Goal: Check status: Check status

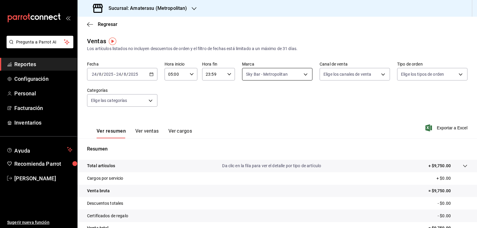
click at [268, 77] on body "Pregunta a Parrot AI Reportes Configuración Personal Facturación Inventarios Ay…" at bounding box center [238, 114] width 477 height 228
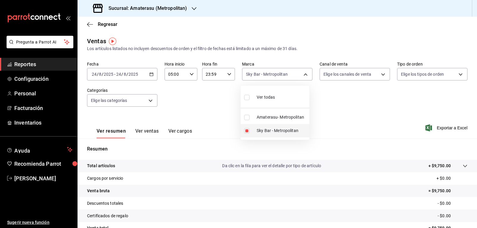
click at [246, 131] on input "checkbox" at bounding box center [246, 130] width 5 height 5
checkbox input "false"
click at [248, 120] on li "Amaterasu- Metropolitan" at bounding box center [274, 116] width 69 height 13
type input "e4cd7fcb-d45b-43ae-a99f-ad4ccfcd9032"
checkbox input "true"
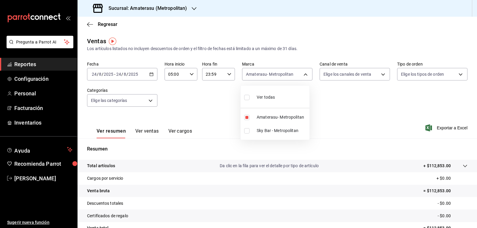
click at [349, 115] on div at bounding box center [238, 114] width 477 height 228
click at [349, 115] on div "Ver resumen Ver ventas Ver cargos Exportar a Excel" at bounding box center [276, 126] width 399 height 24
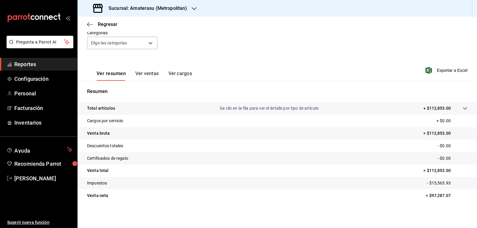
scroll to position [28, 0]
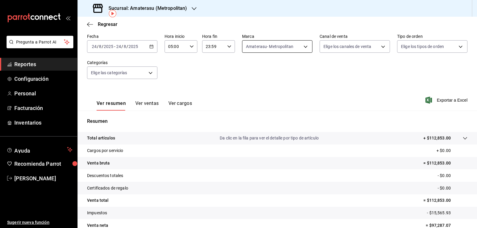
click at [257, 48] on body "Pregunta a Parrot AI Reportes Configuración Personal Facturación Inventarios Ay…" at bounding box center [238, 114] width 477 height 228
click at [252, 93] on li "Amaterasu- Metropolitan" at bounding box center [274, 89] width 69 height 13
checkbox input "false"
click at [246, 104] on input "checkbox" at bounding box center [246, 102] width 5 height 5
checkbox input "true"
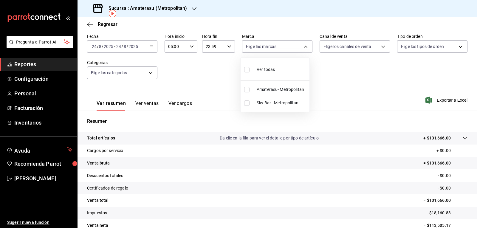
type input "f3afaab8-8c3d-4e49-a299-af9bdf6027b2"
click at [354, 93] on div at bounding box center [238, 114] width 477 height 228
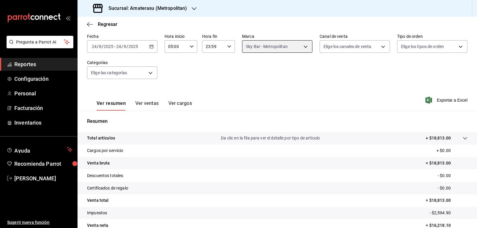
scroll to position [57, 0]
